Goal: Transaction & Acquisition: Purchase product/service

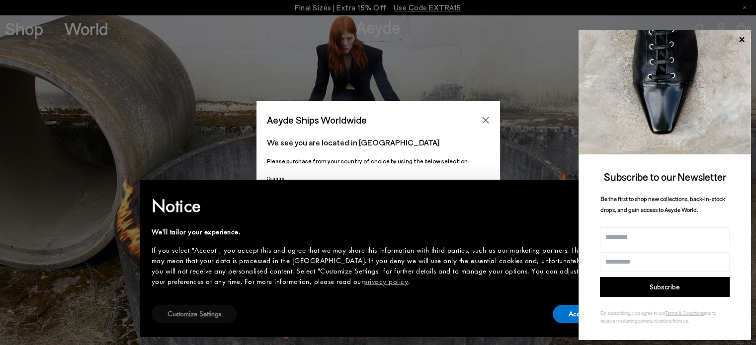
click at [194, 315] on button "Customize Settings" at bounding box center [194, 314] width 85 height 18
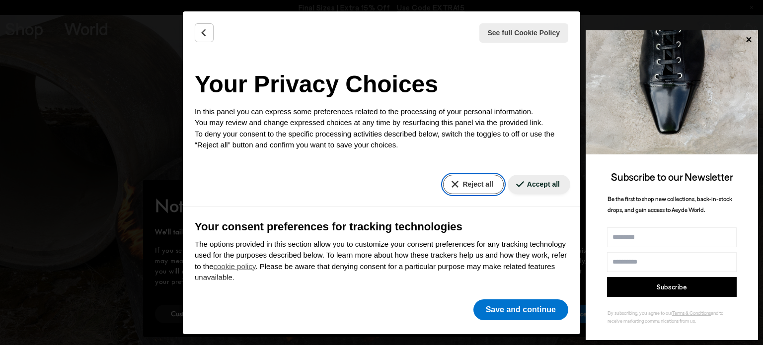
click at [450, 189] on button "Reject all" at bounding box center [473, 184] width 60 height 19
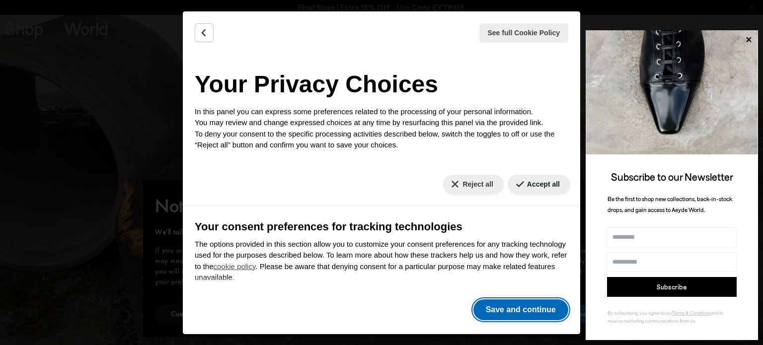
click at [513, 312] on button "Save and continue" at bounding box center [521, 310] width 95 height 21
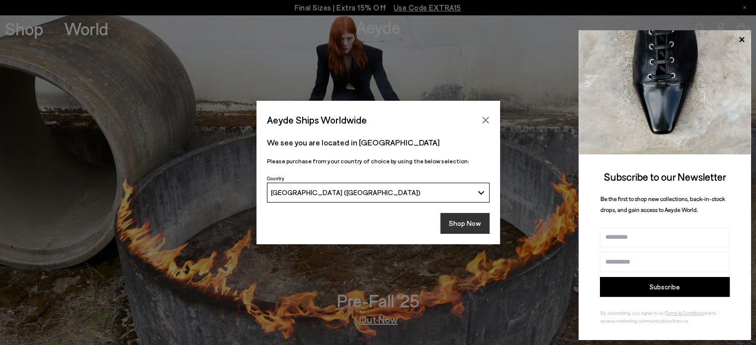
click at [463, 228] on button "Shop Now" at bounding box center [464, 223] width 49 height 21
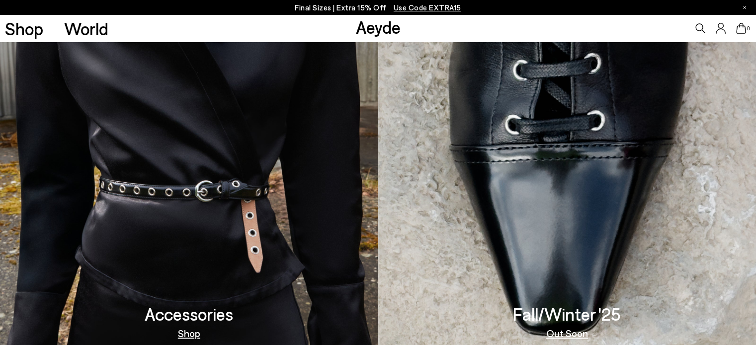
scroll to position [582, 0]
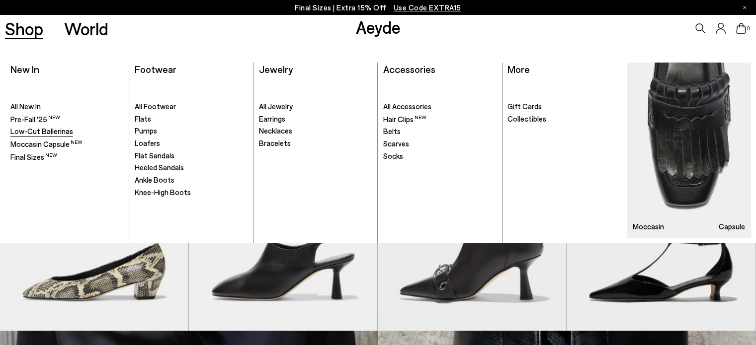
click at [37, 131] on span "Low-Cut Ballerinas" at bounding box center [41, 131] width 63 height 9
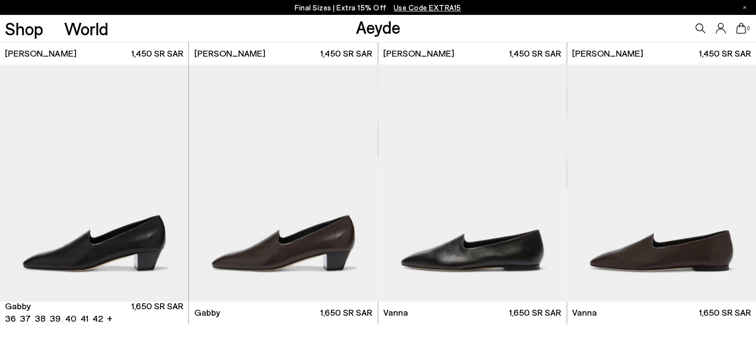
scroll to position [1209, 0]
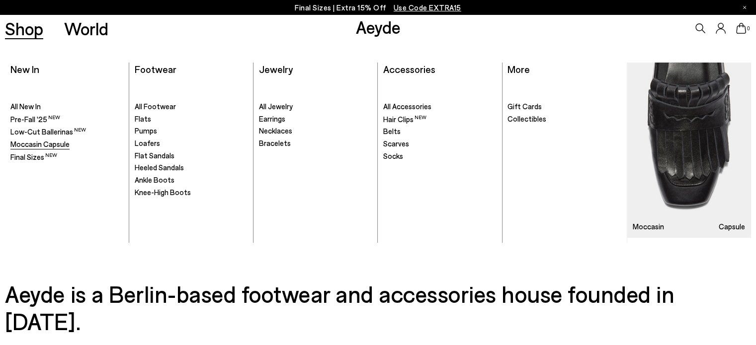
click at [17, 141] on span "Moccasin Capsule" at bounding box center [39, 144] width 59 height 9
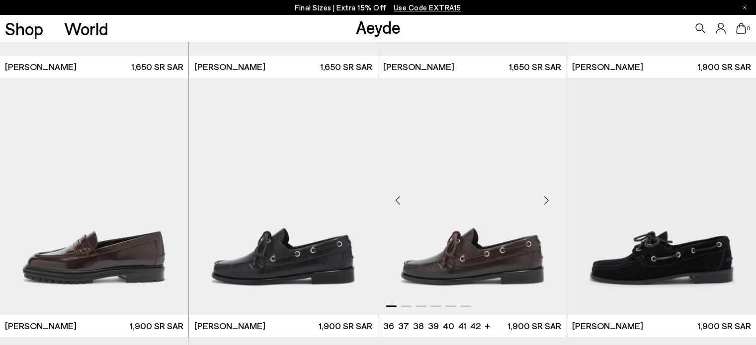
scroll to position [1209, 0]
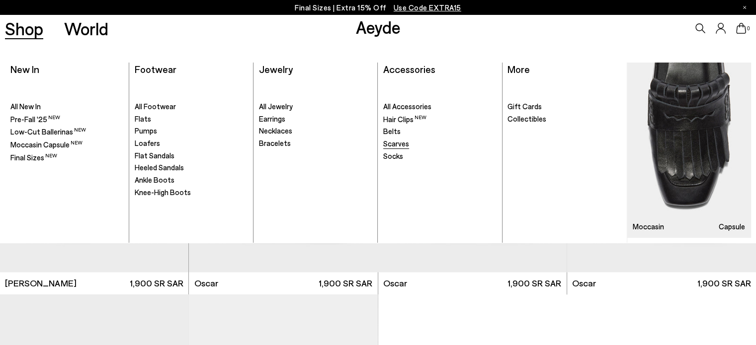
click at [400, 145] on span "Scarves" at bounding box center [396, 143] width 26 height 9
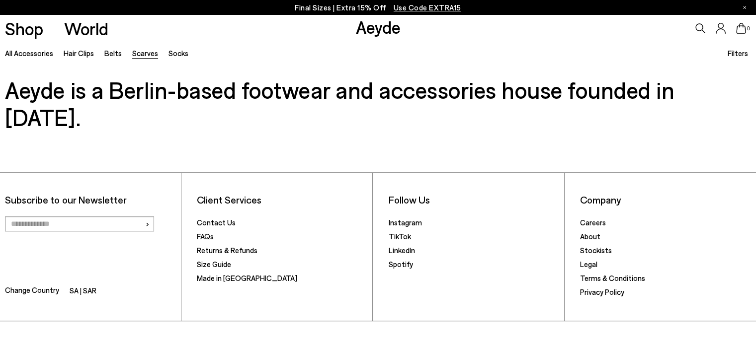
scroll to position [565, 0]
